Goal: Task Accomplishment & Management: Complete application form

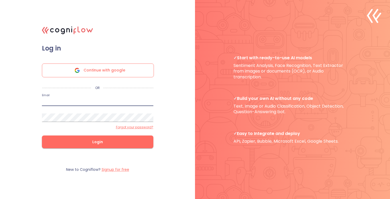
click at [155, 91] on form "Log in Continue with google OR Email Password Forgot your password? Login" at bounding box center [97, 101] width 133 height 115
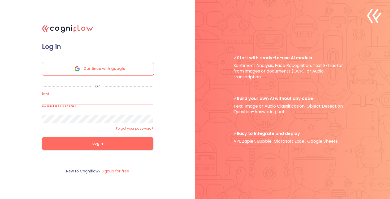
click at [130, 99] on input "email" at bounding box center [97, 100] width 111 height 8
click at [165, 111] on div ".cls-1{fill:#141624;}.cls-2{fill:#eb5e60;}.cls-3{fill:none;stroke:#eb5e60;strok…" at bounding box center [195, 99] width 390 height 199
click at [120, 172] on label "Signup for free" at bounding box center [116, 170] width 28 height 5
